Goal: Information Seeking & Learning: Understand process/instructions

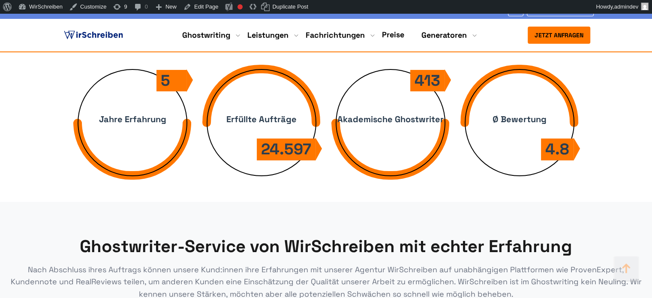
scroll to position [3346, 0]
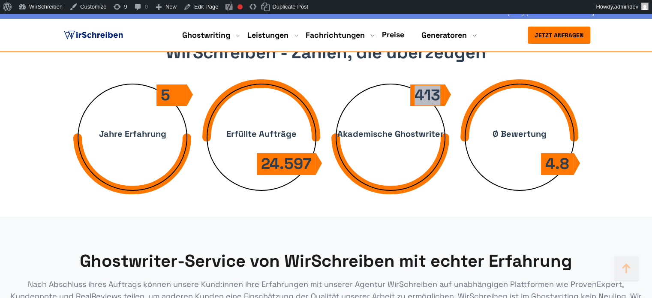
copy div "413"
drag, startPoint x: 441, startPoint y: 94, endPoint x: 414, endPoint y: 95, distance: 27.0
click at [414, 95] on div "413" at bounding box center [428, 96] width 34 height 22
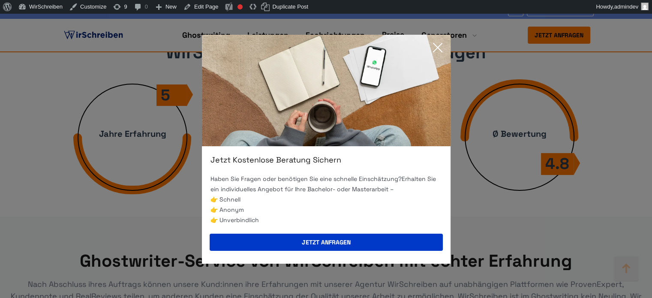
click at [434, 46] on icon at bounding box center [437, 47] width 17 height 17
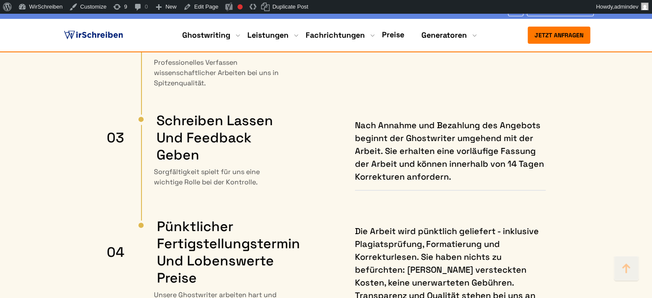
scroll to position [4376, 0]
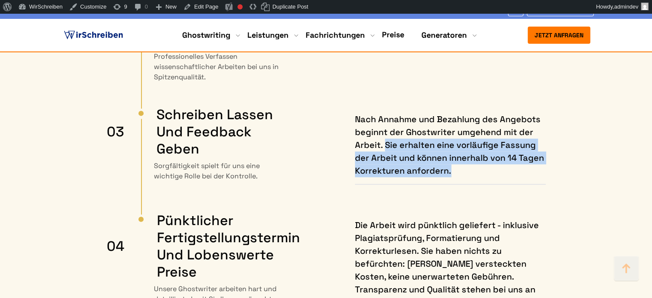
copy h4 "Sie erhalten eine vorläufige Fassung der Arbeit und können innerhalb von 14 Tag…"
drag, startPoint x: 387, startPoint y: 141, endPoint x: 451, endPoint y: 172, distance: 71.9
click at [451, 172] on h4 "Nach Annahme und Bezahlung des Angebots beginnt der Ghostwriter umgehend mit de…" at bounding box center [450, 145] width 191 height 64
